Goal: Information Seeking & Learning: Learn about a topic

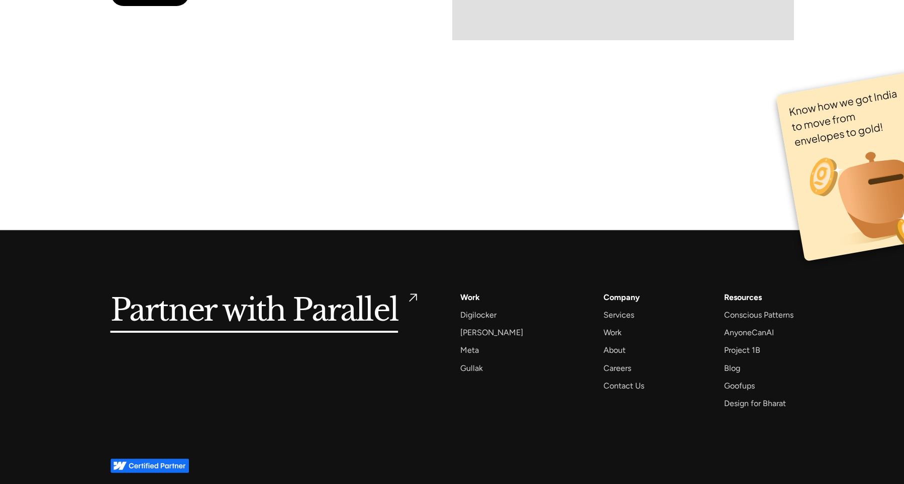
drag, startPoint x: 273, startPoint y: 468, endPoint x: 257, endPoint y: 466, distance: 15.8
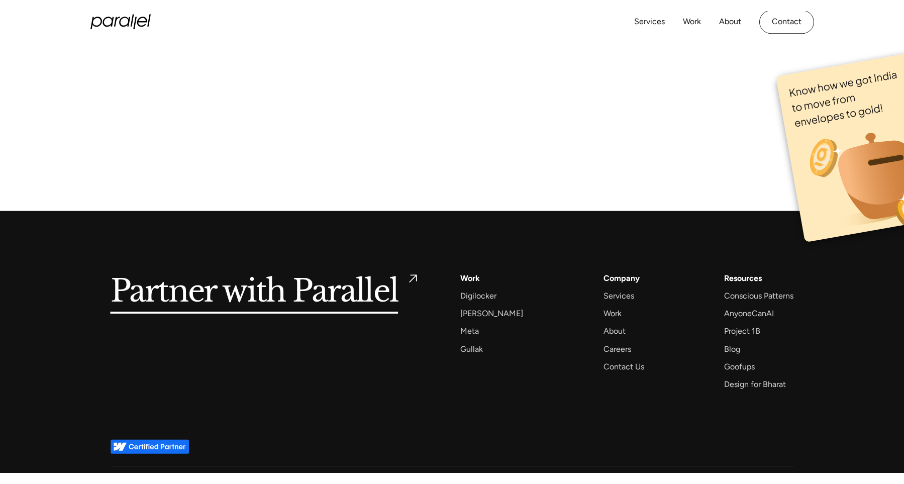
scroll to position [6707, 0]
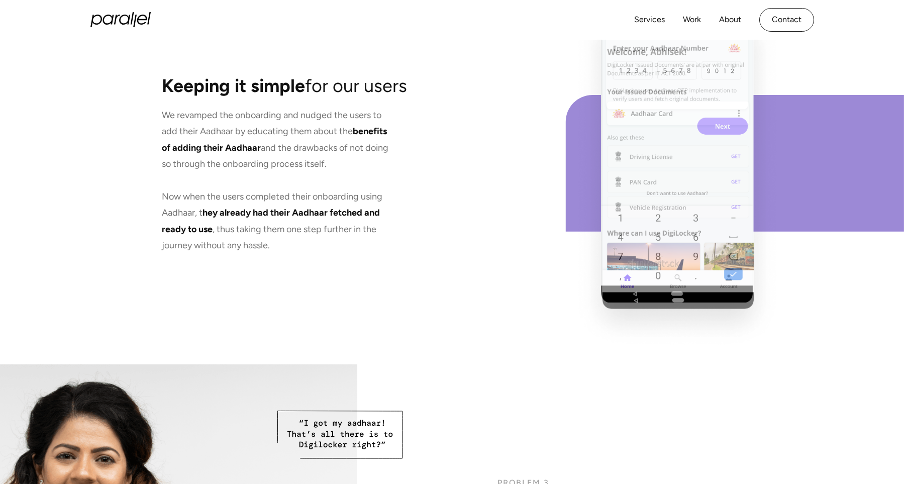
scroll to position [4039, 0]
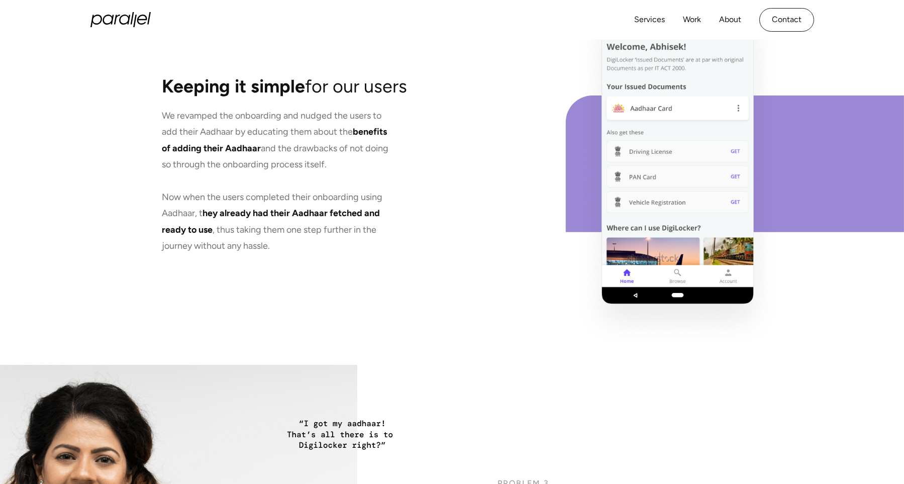
drag, startPoint x: 595, startPoint y: 159, endPoint x: 591, endPoint y: 125, distance: 34.4
click at [591, 125] on image at bounding box center [677, 173] width 210 height 355
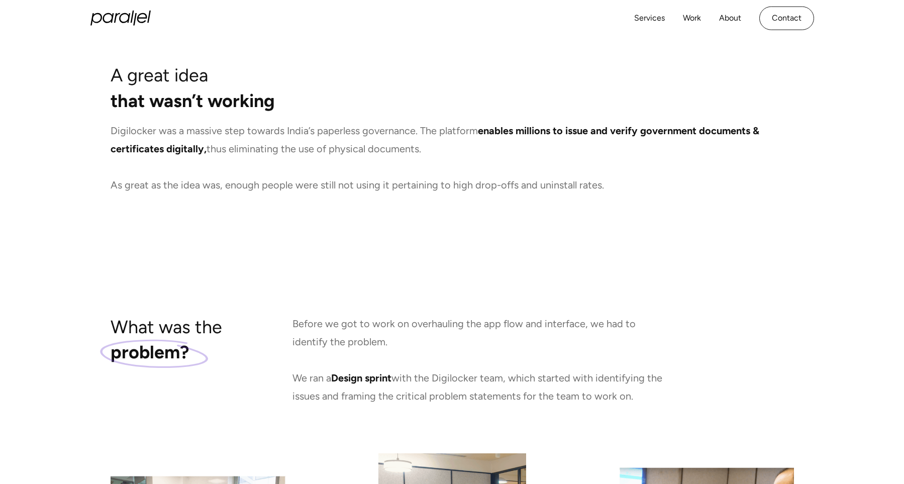
scroll to position [751, 0]
click at [747, 184] on p "Digilocker was a massive step towards India’s paperless governance. The platfor…" at bounding box center [452, 158] width 683 height 72
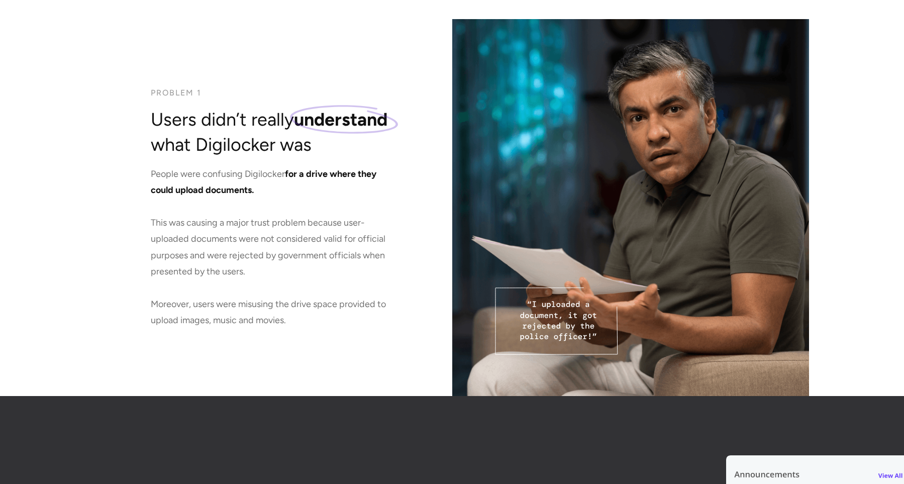
scroll to position [1418, 0]
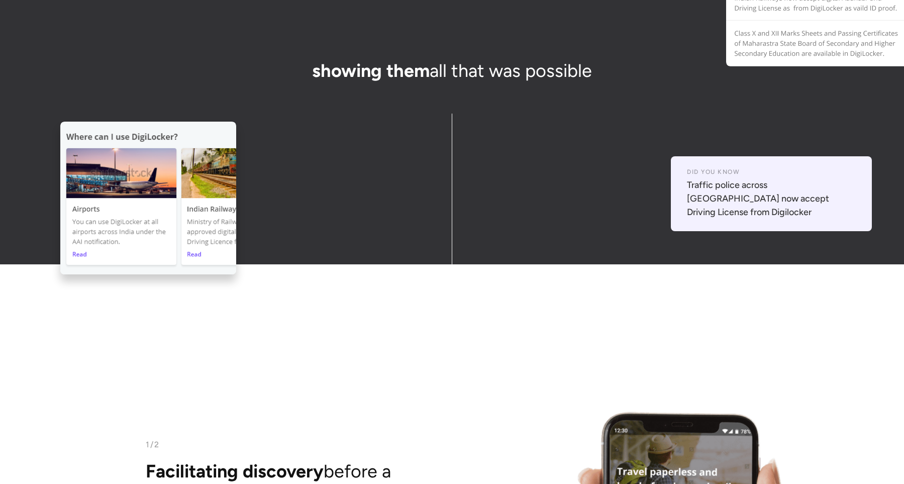
scroll to position [1918, 0]
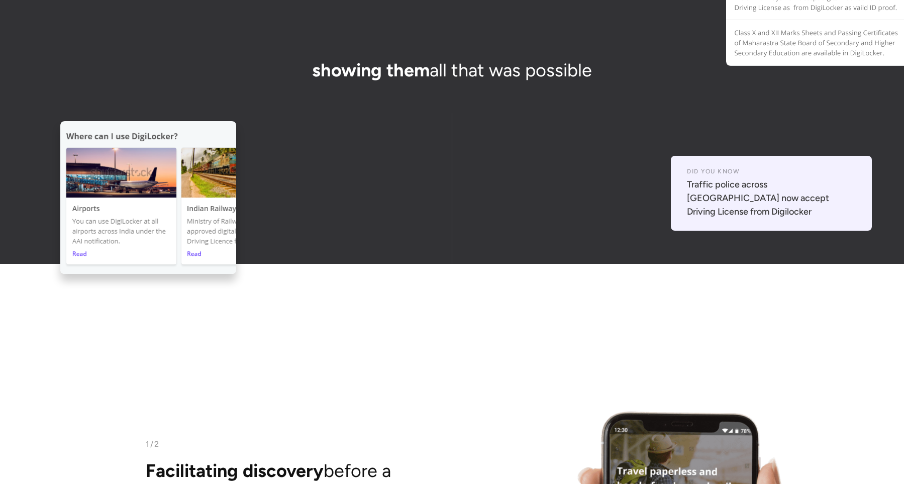
click at [215, 229] on img at bounding box center [148, 197] width 176 height 153
click at [192, 228] on img at bounding box center [148, 197] width 176 height 153
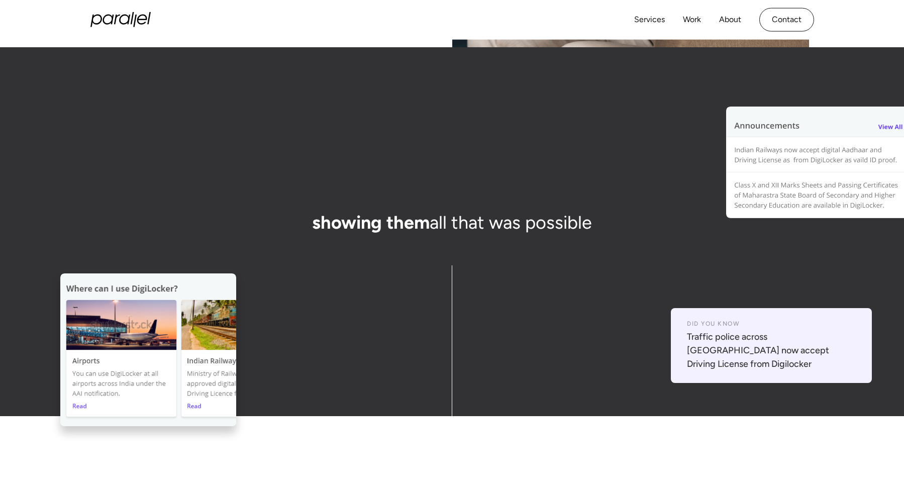
scroll to position [1765, 0]
click at [170, 323] on img at bounding box center [148, 350] width 176 height 153
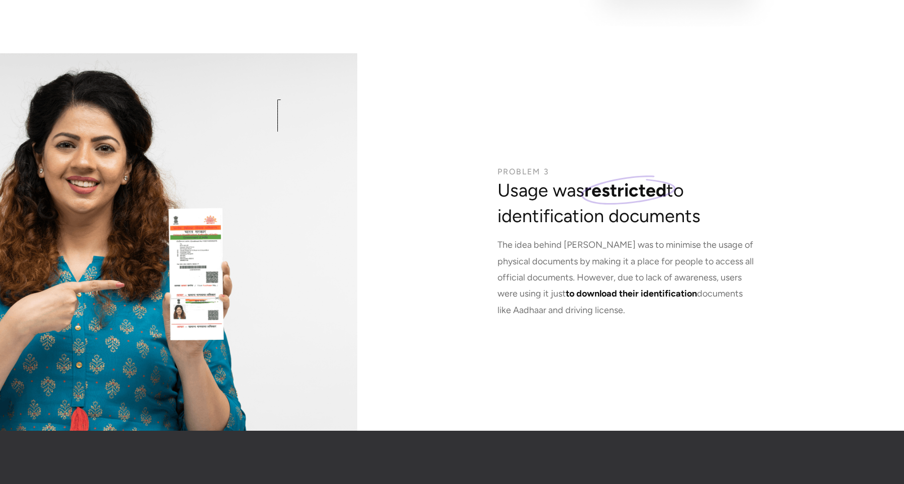
scroll to position [4351, 0]
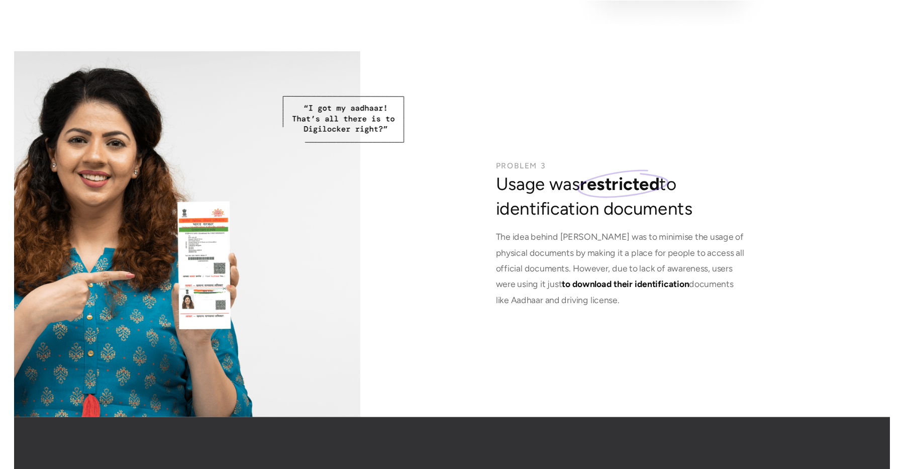
scroll to position [4336, 0]
